Goal: Find specific page/section: Find specific page/section

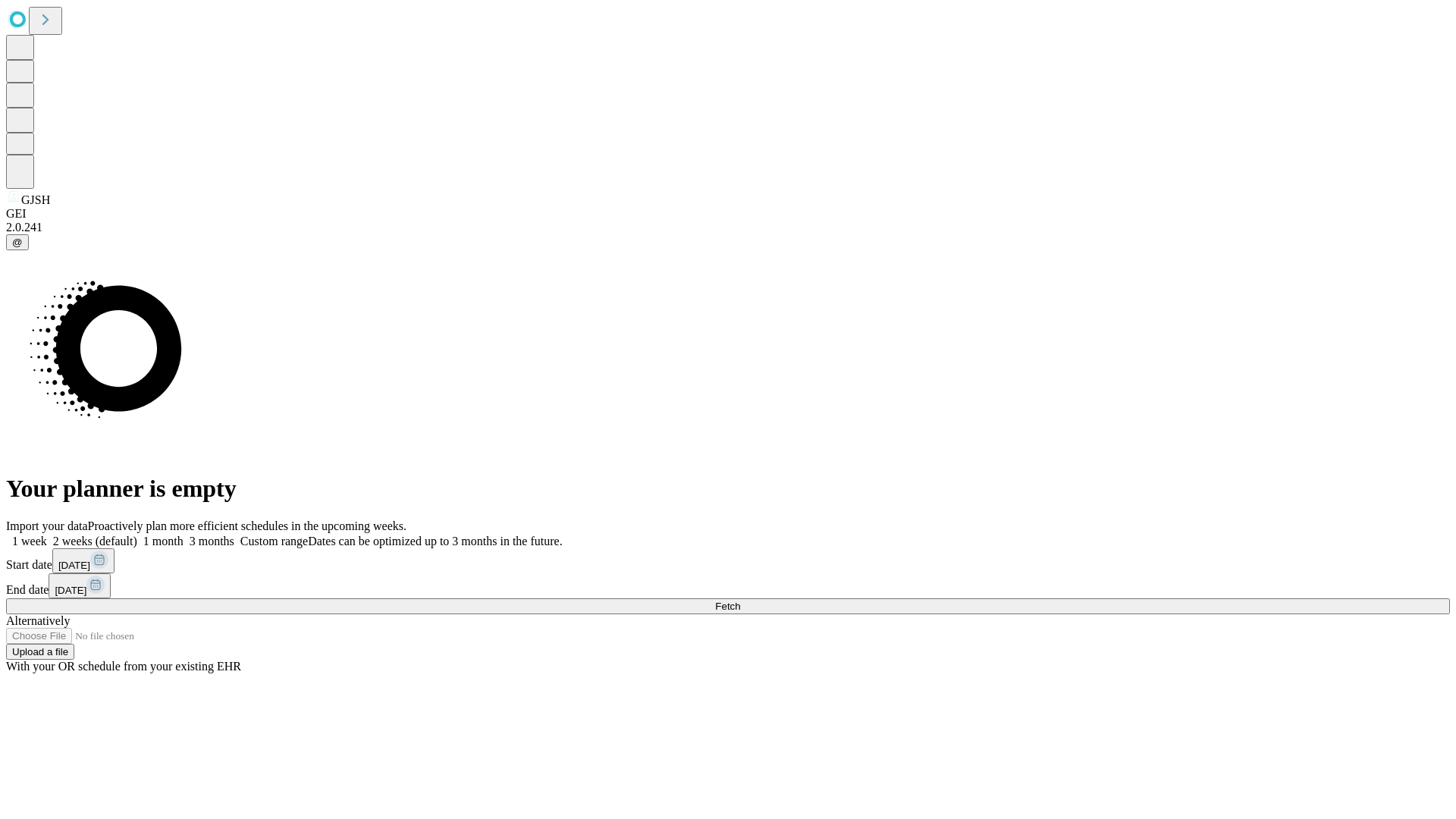
click at [740, 601] on span "Fetch" at bounding box center [728, 607] width 25 height 12
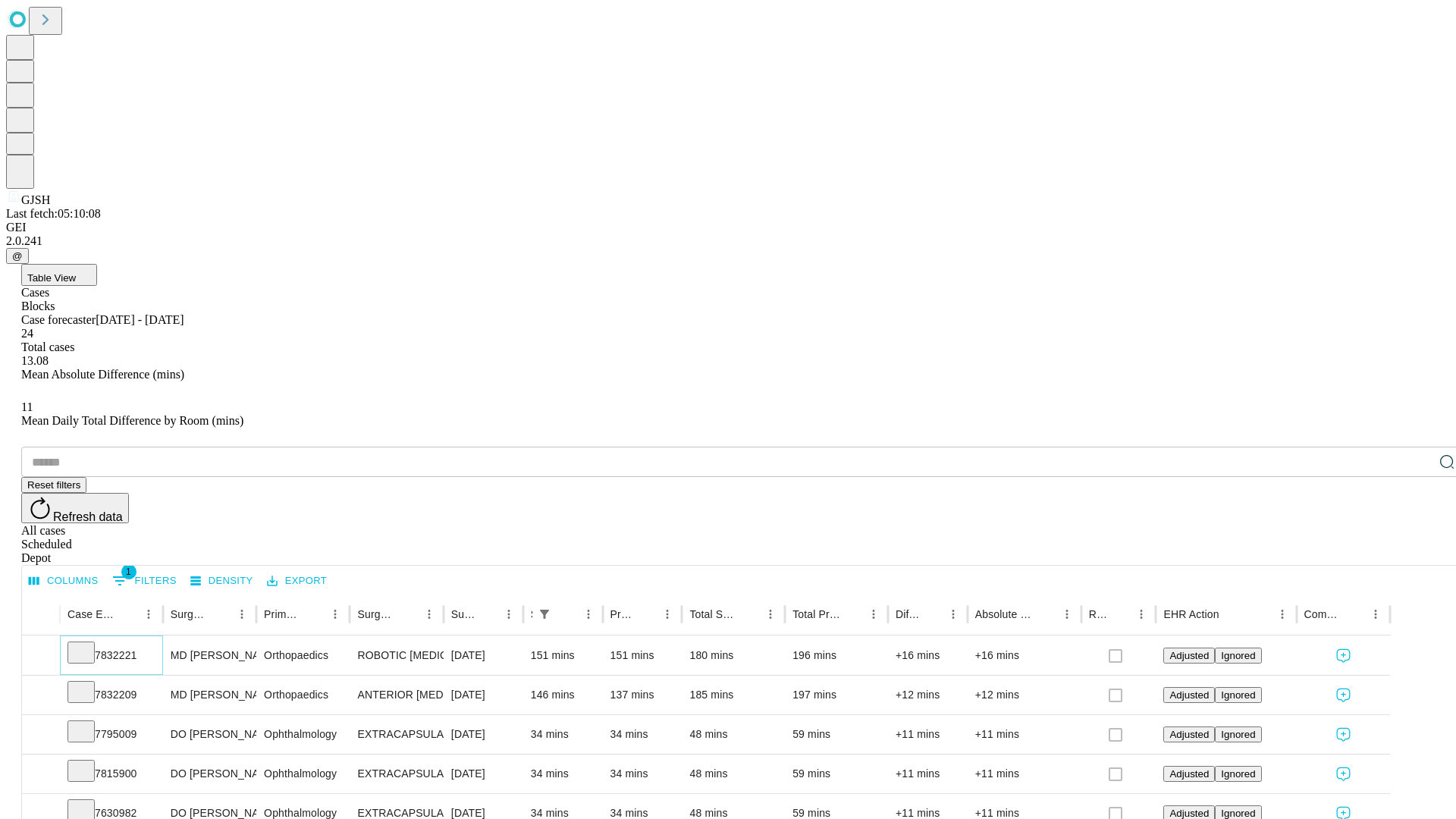
click at [89, 644] on icon at bounding box center [81, 651] width 15 height 15
